Goal: Information Seeking & Learning: Understand process/instructions

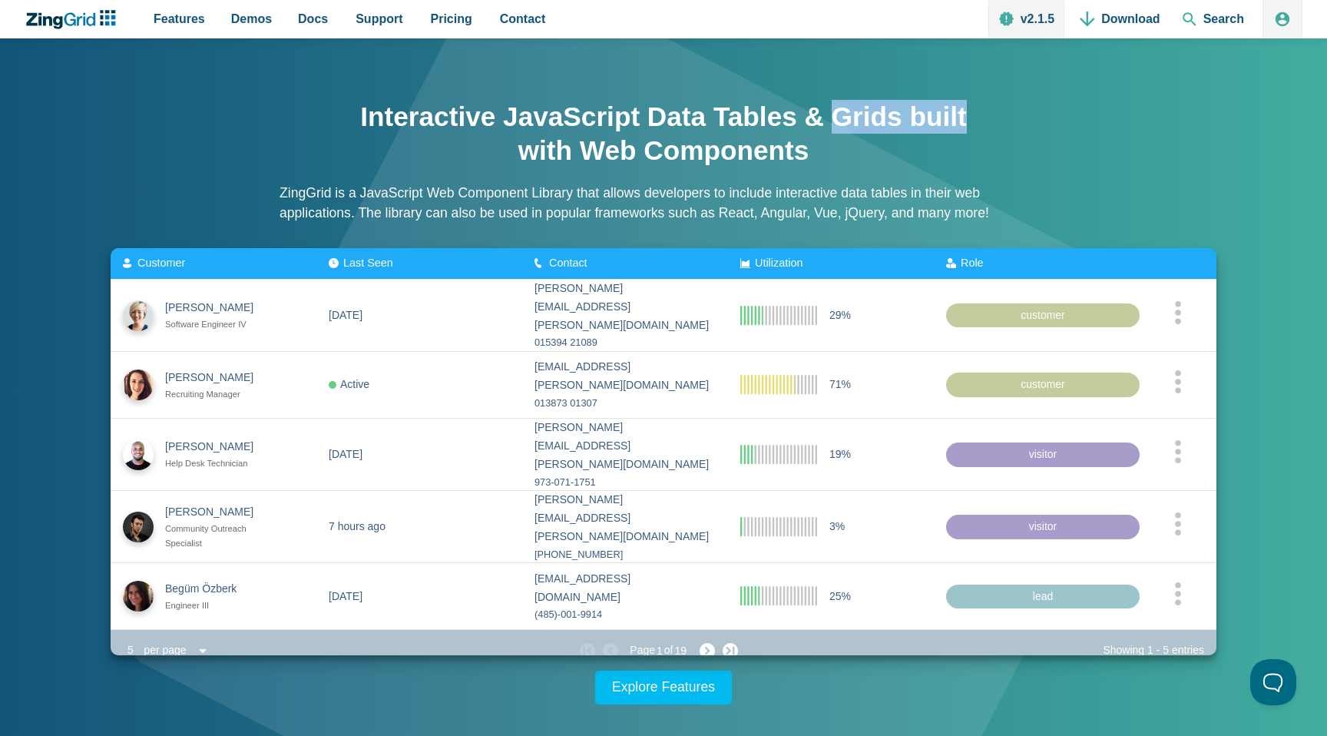
drag, startPoint x: 832, startPoint y: 119, endPoint x: 965, endPoint y: 118, distance: 133.6
click at [965, 118] on h1 "Interactive JavaScript Data Tables & Grids built with Web Components" at bounding box center [663, 134] width 614 height 68
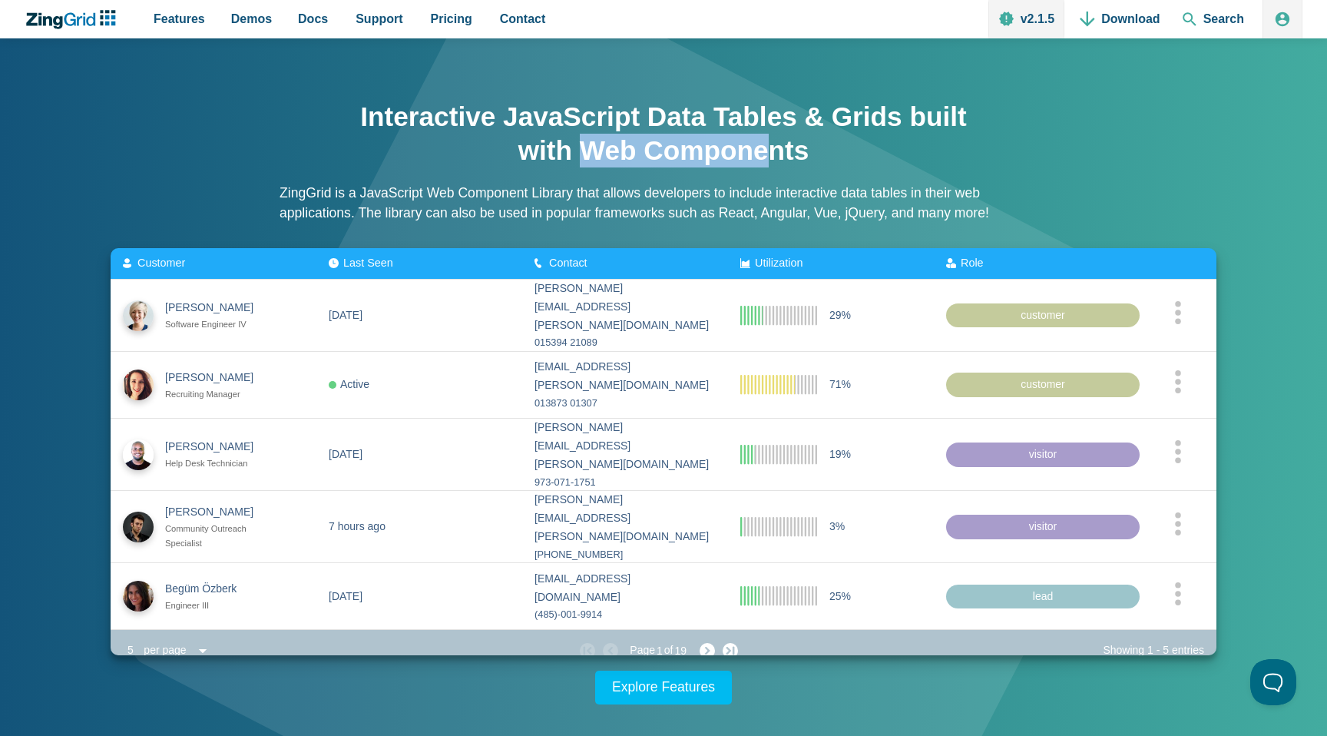
drag, startPoint x: 588, startPoint y: 152, endPoint x: 776, endPoint y: 157, distance: 189.0
click at [776, 157] on h1 "Interactive JavaScript Data Tables & Grids built with Web Components" at bounding box center [663, 134] width 614 height 68
click at [442, 23] on span "Pricing" at bounding box center [451, 18] width 41 height 21
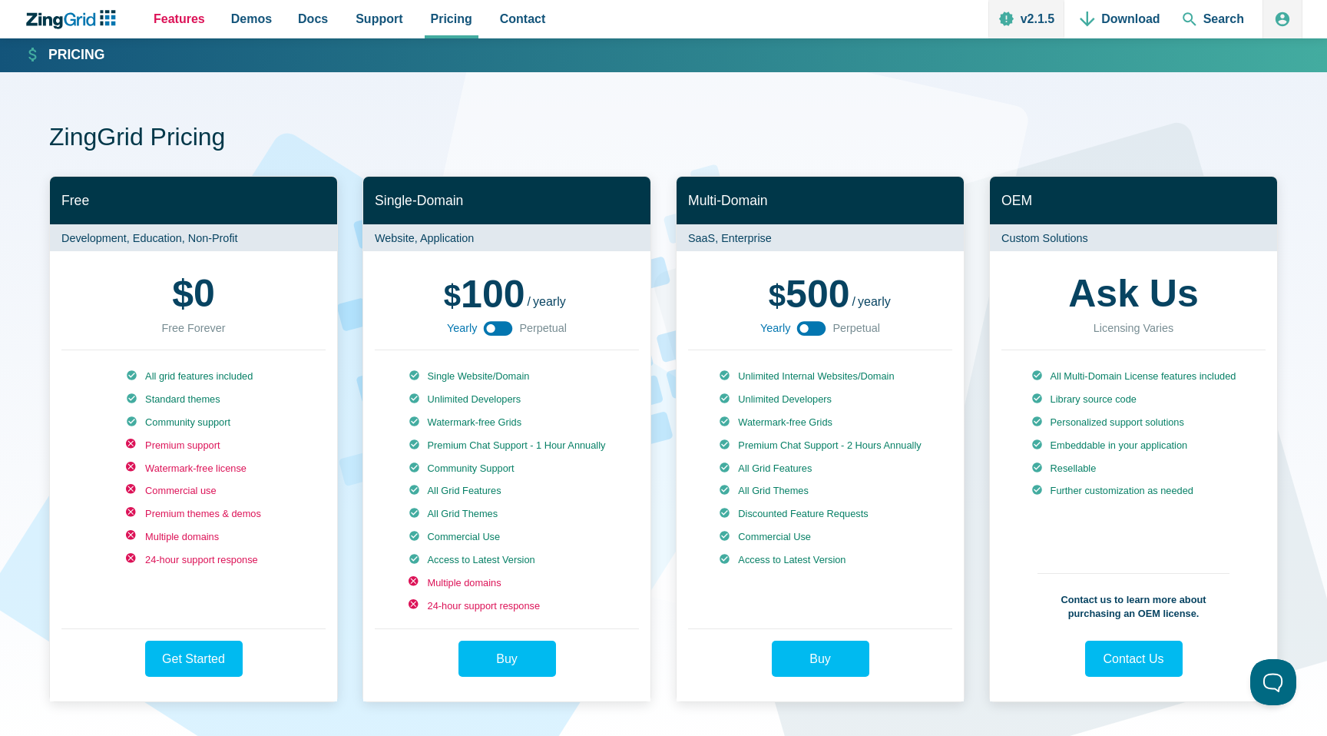
click at [184, 18] on span "Features" at bounding box center [179, 18] width 51 height 21
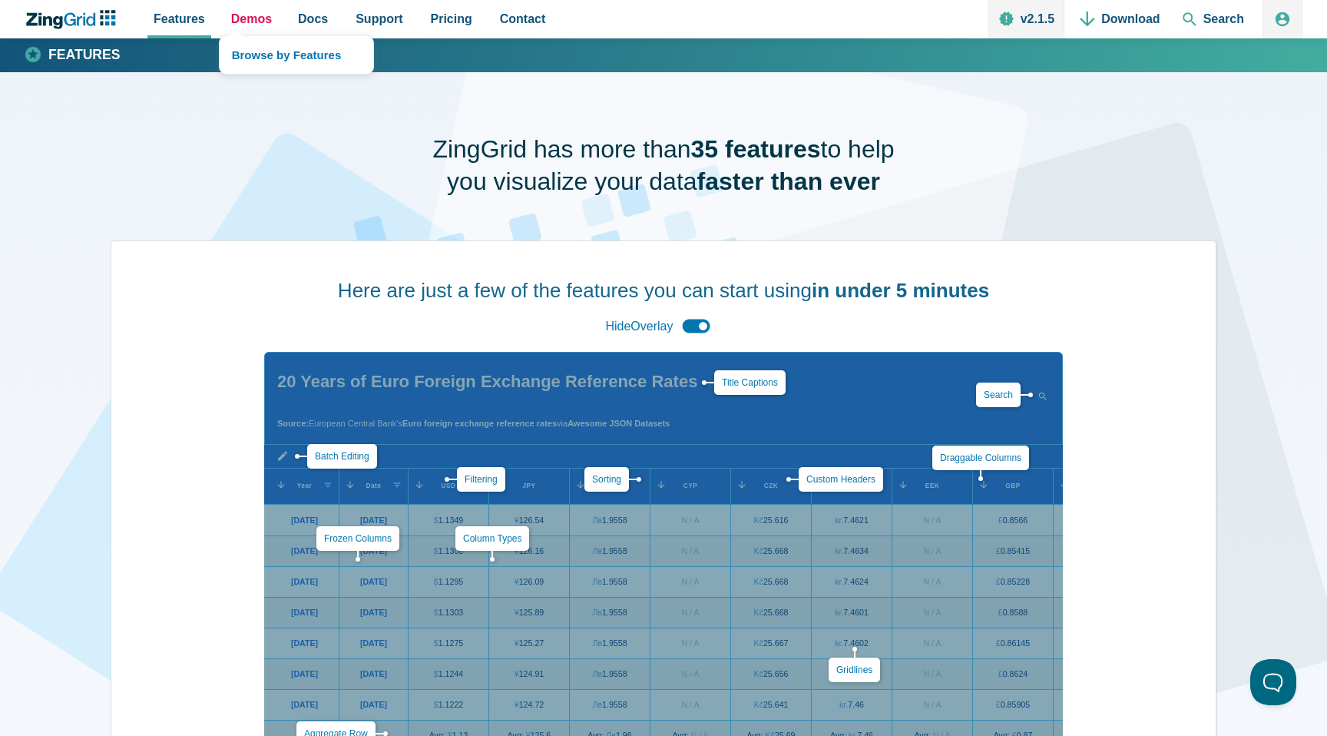
click at [250, 20] on span "Demos" at bounding box center [251, 18] width 41 height 21
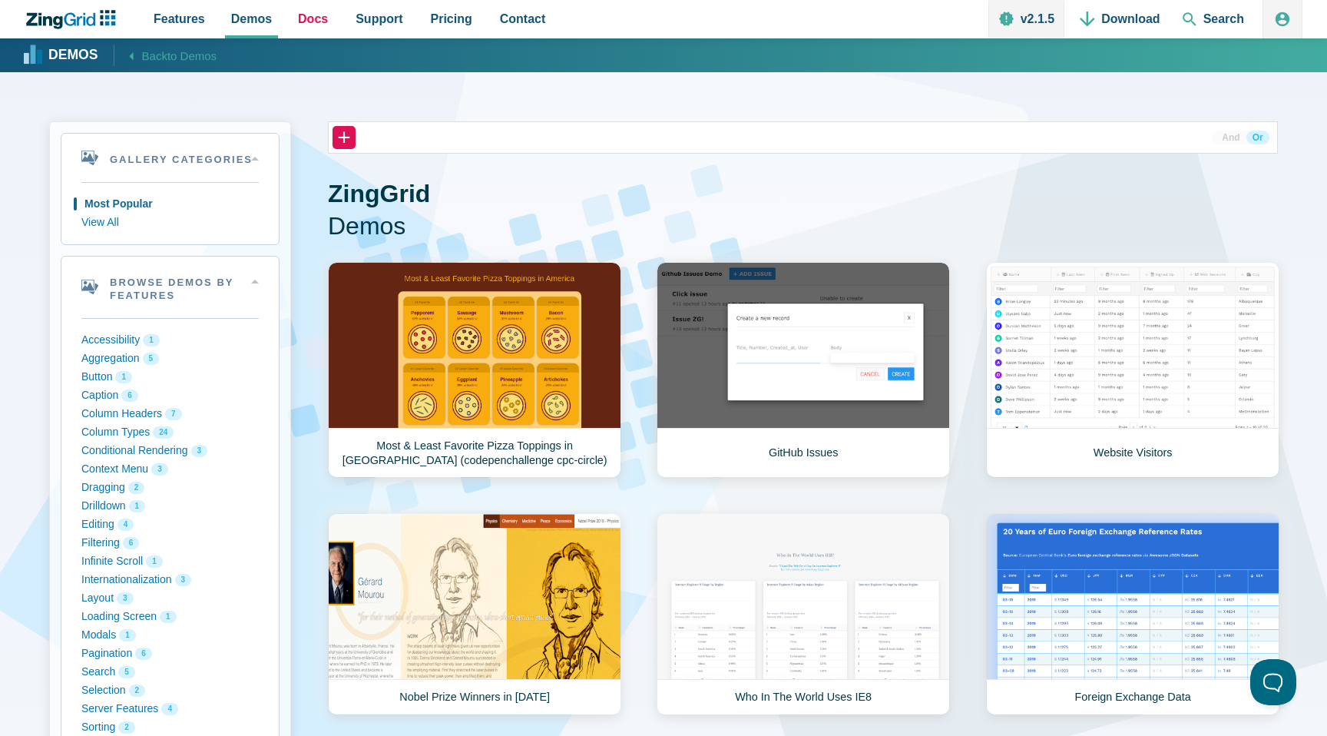
click at [304, 20] on span "Docs" at bounding box center [313, 18] width 30 height 21
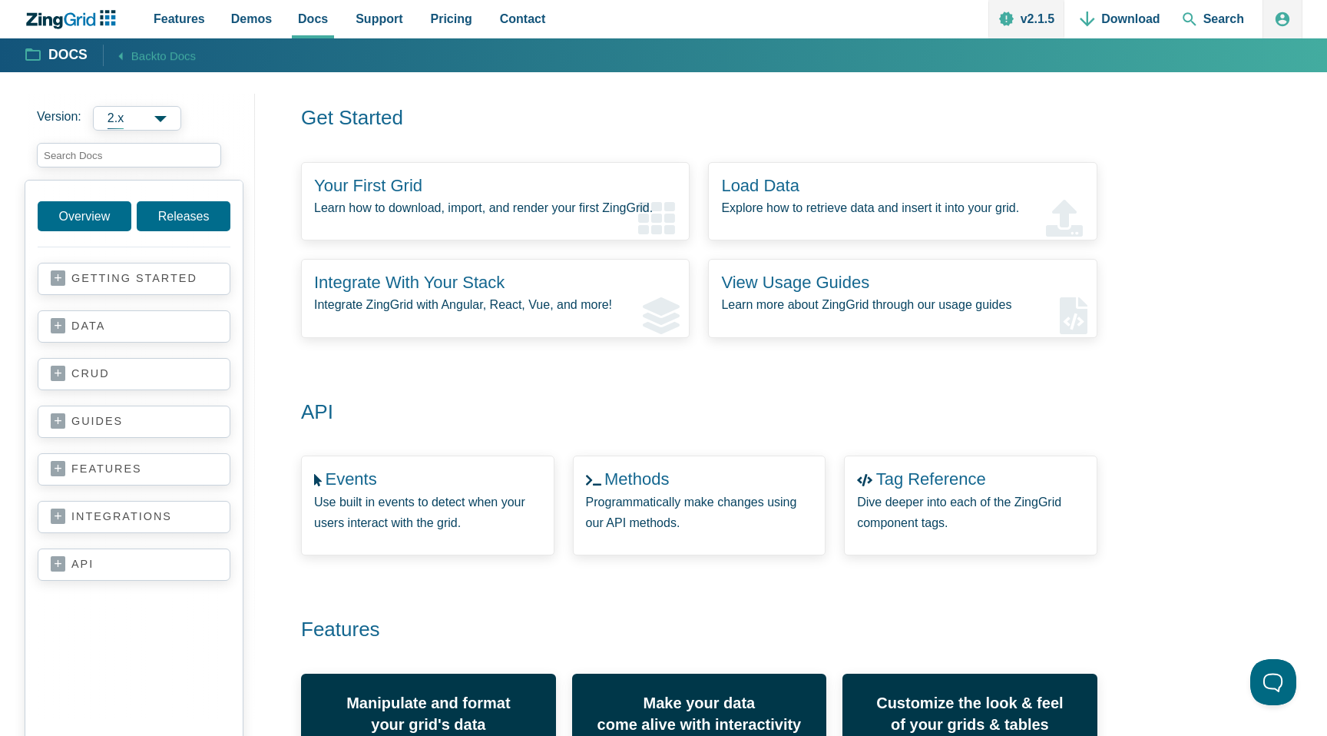
scroll to position [164, 0]
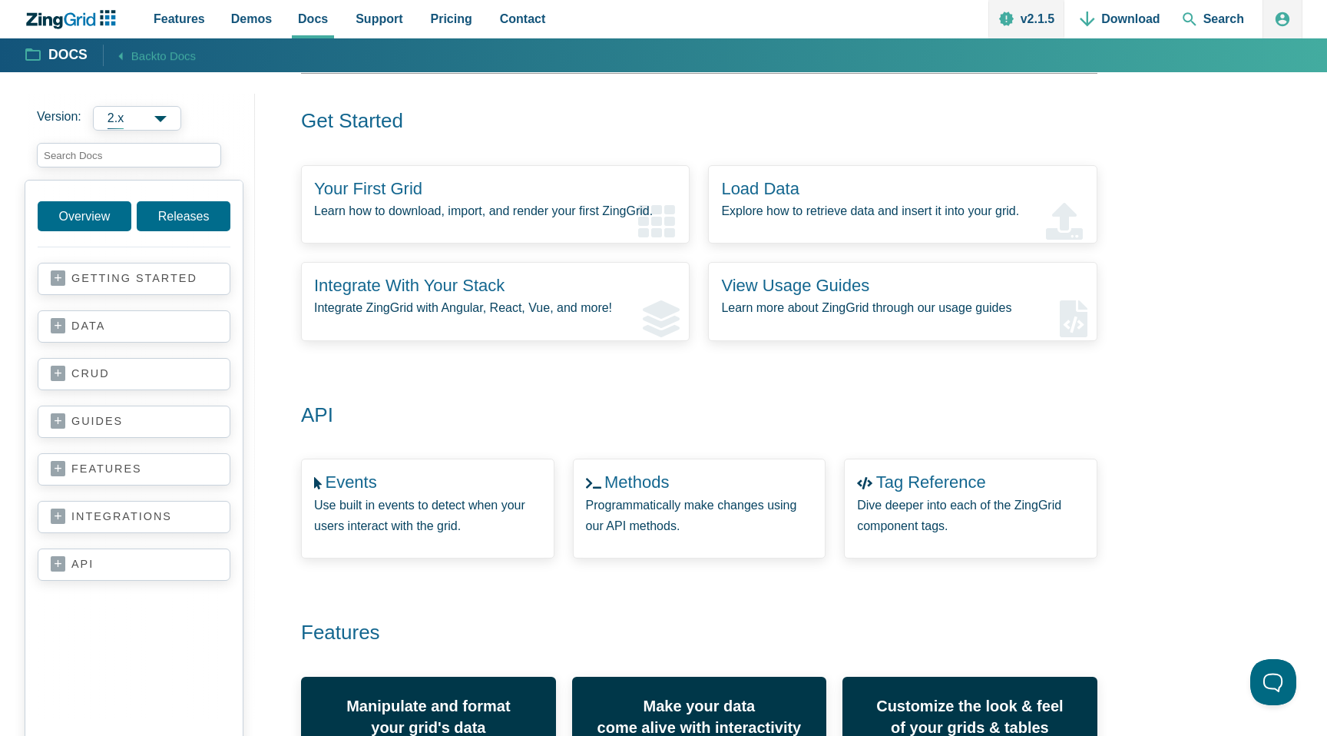
click at [106, 286] on section "getting started your first grid data basics CRUD basics adding features remote …" at bounding box center [134, 279] width 193 height 32
click at [86, 282] on link "getting started" at bounding box center [134, 278] width 167 height 15
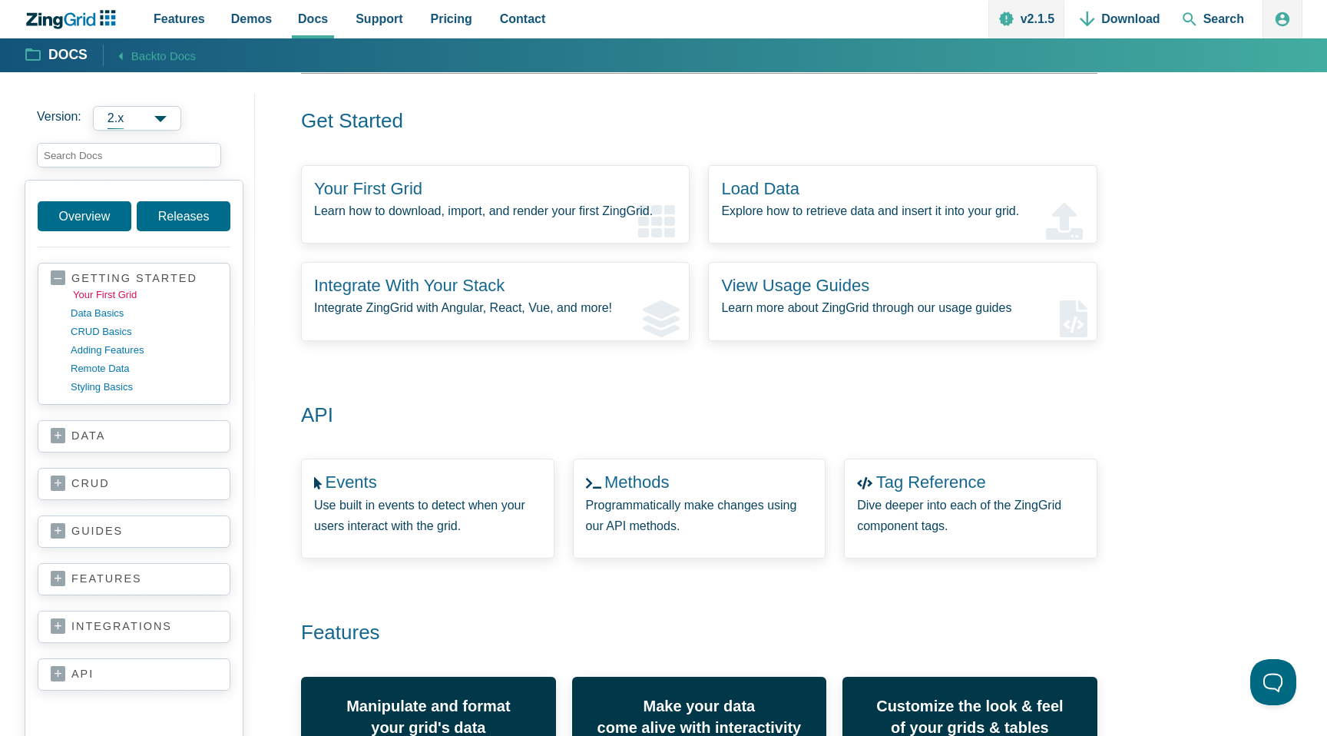
click at [129, 298] on link "your first grid" at bounding box center [146, 295] width 147 height 18
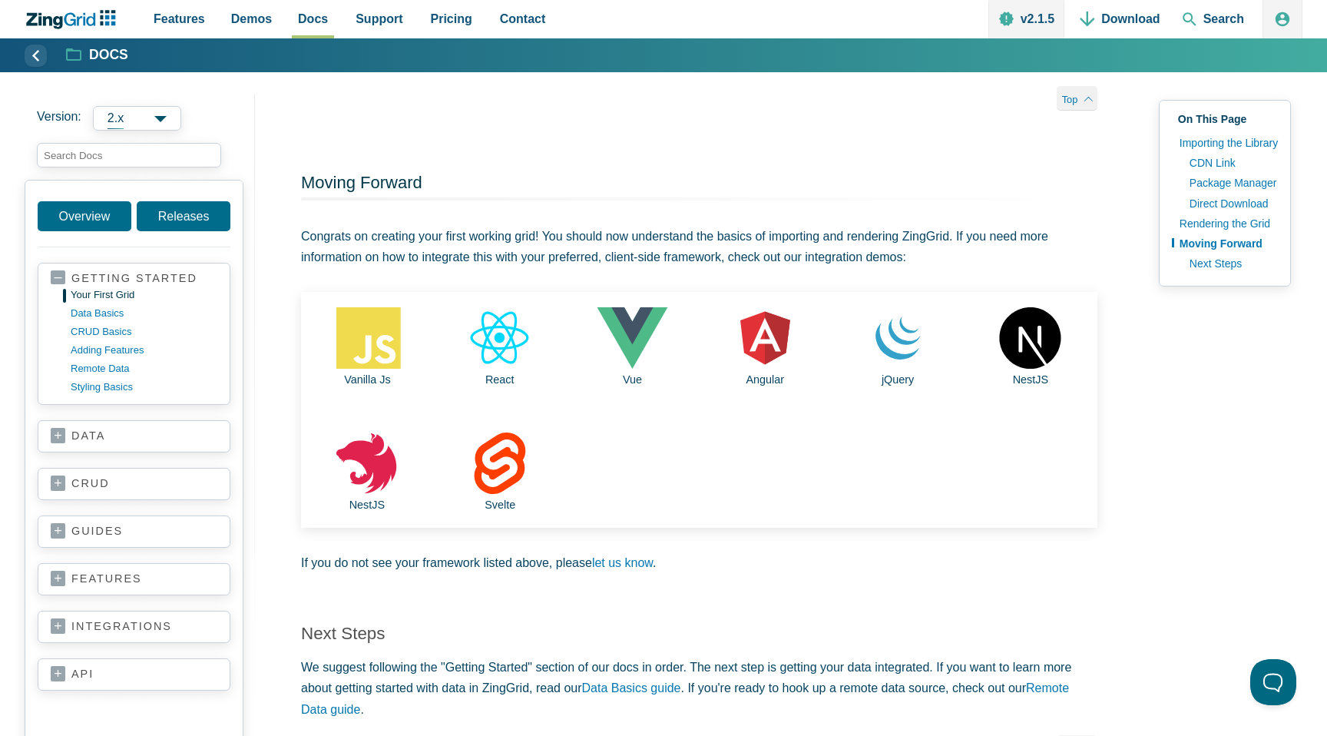
scroll to position [2885, 0]
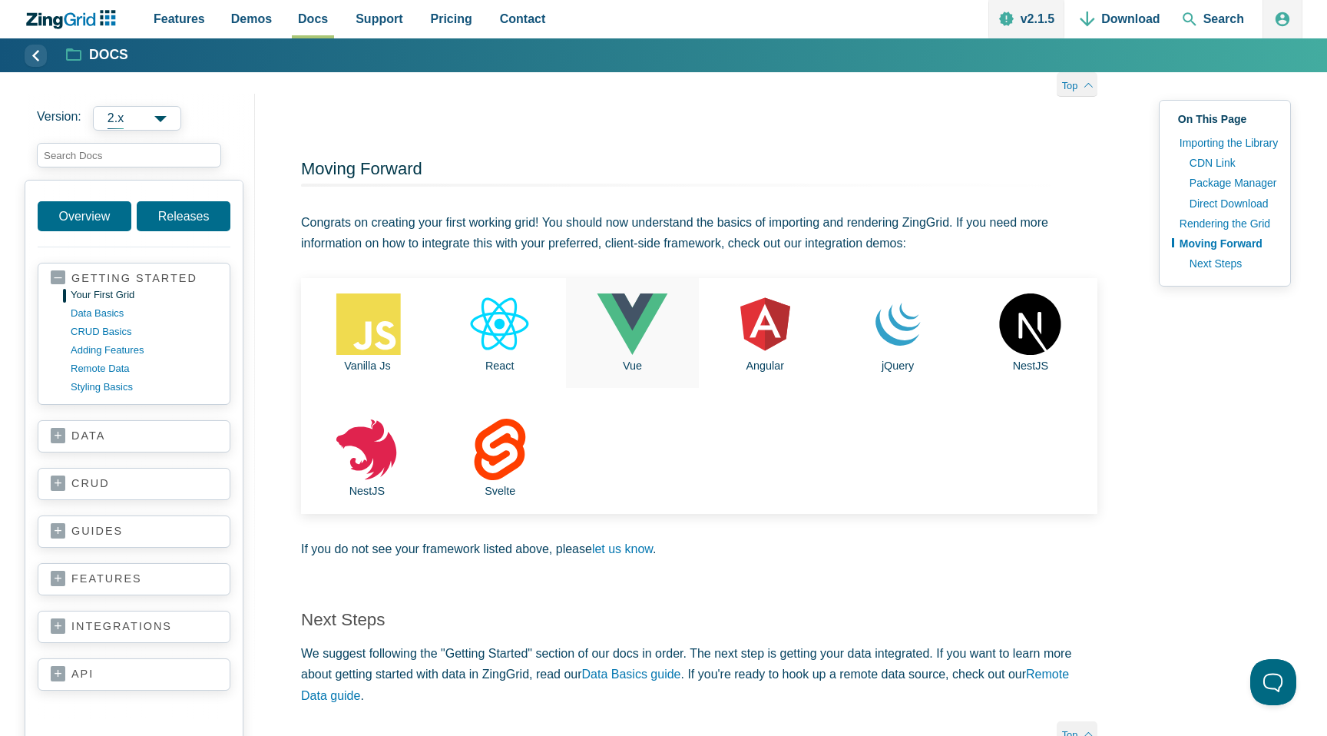
click at [641, 333] on use "App Content" at bounding box center [633, 323] width 71 height 61
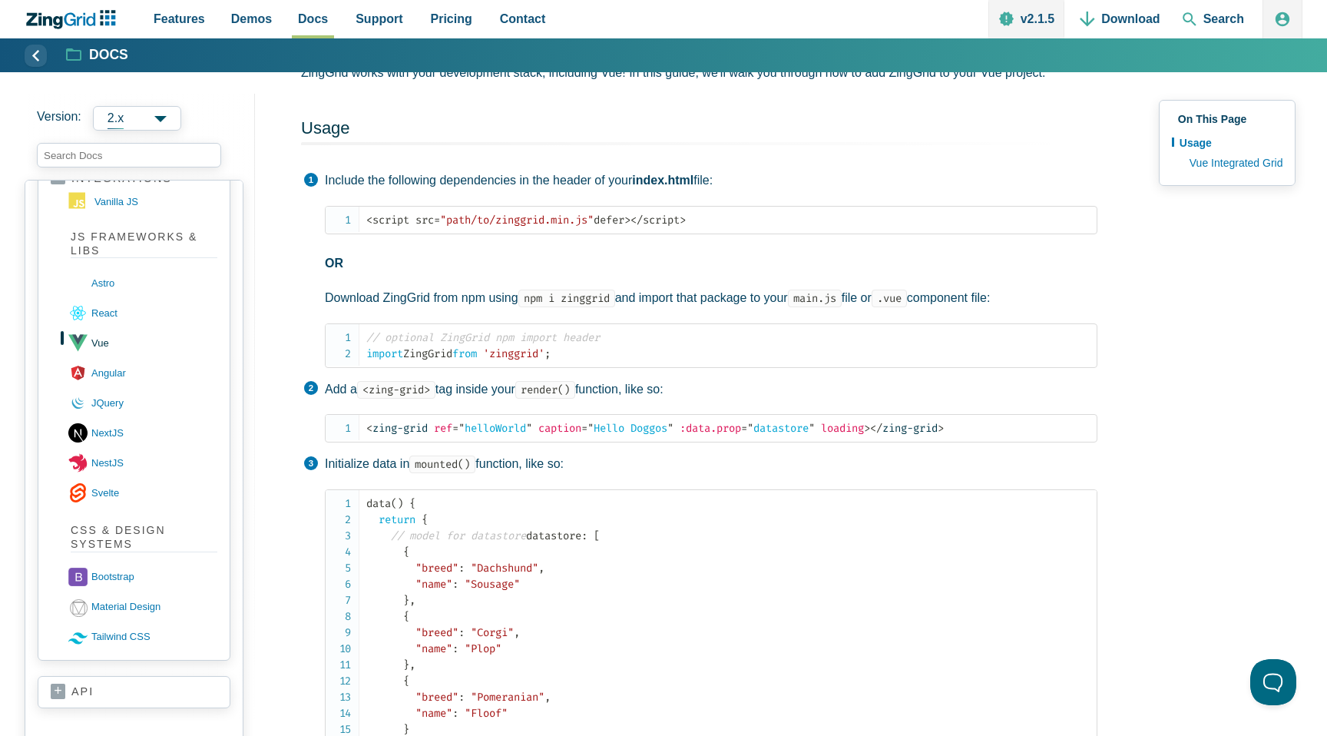
scroll to position [137, 0]
drag, startPoint x: 525, startPoint y: 356, endPoint x: 361, endPoint y: 355, distance: 163.6
click at [361, 355] on pre "// optional ZingGrid npm import header import ZingGrid from 'zinggrid' ;" at bounding box center [711, 344] width 773 height 45
click at [423, 355] on code "// optional ZingGrid npm import header import ZingGrid from 'zinggrid' ;" at bounding box center [731, 346] width 730 height 32
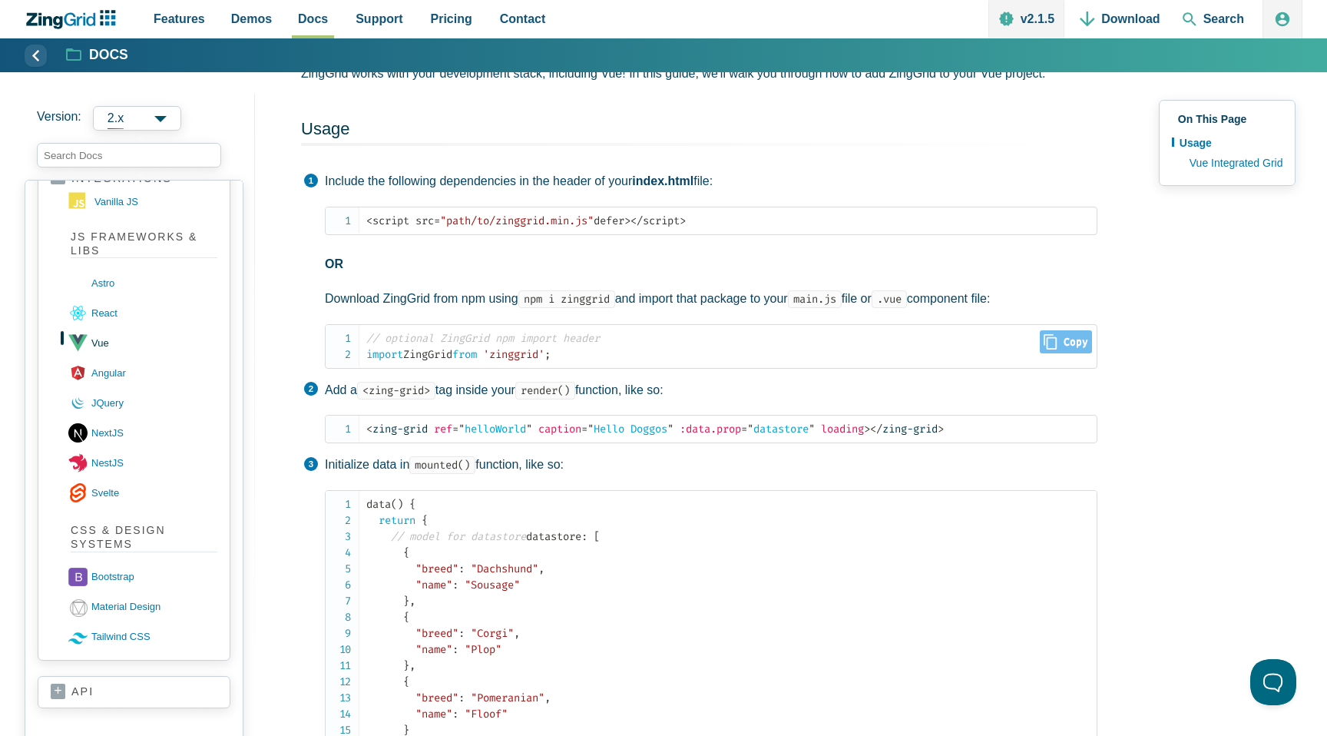
click at [423, 355] on code "// optional ZingGrid npm import header import ZingGrid from 'zinggrid' ;" at bounding box center [731, 346] width 730 height 32
